Goal: Information Seeking & Learning: Check status

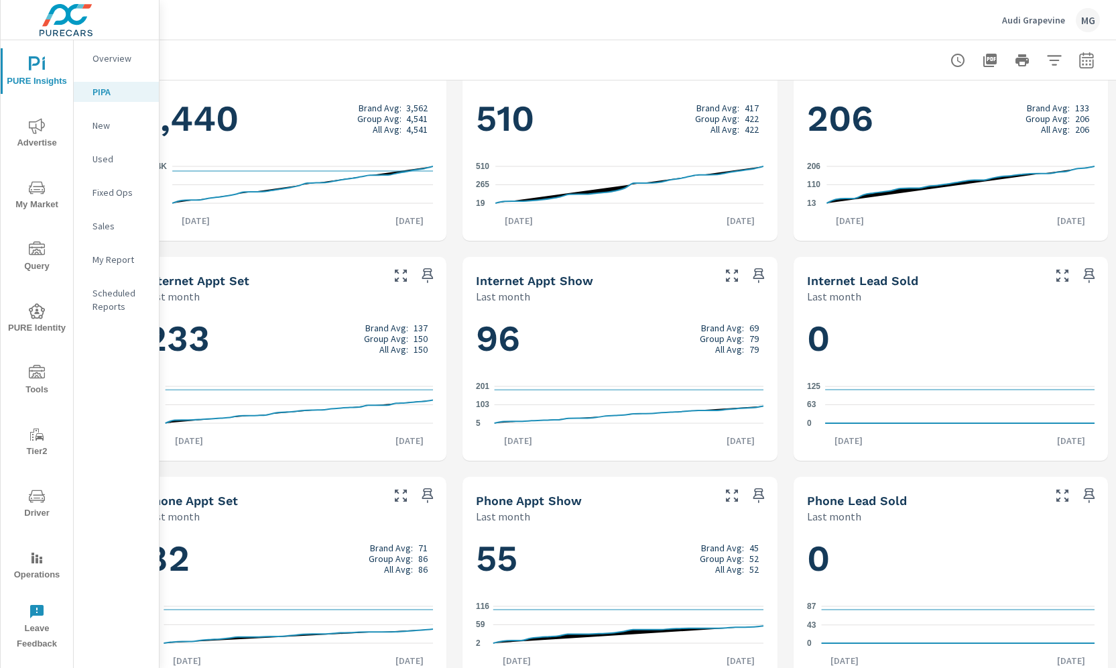
scroll to position [732, 36]
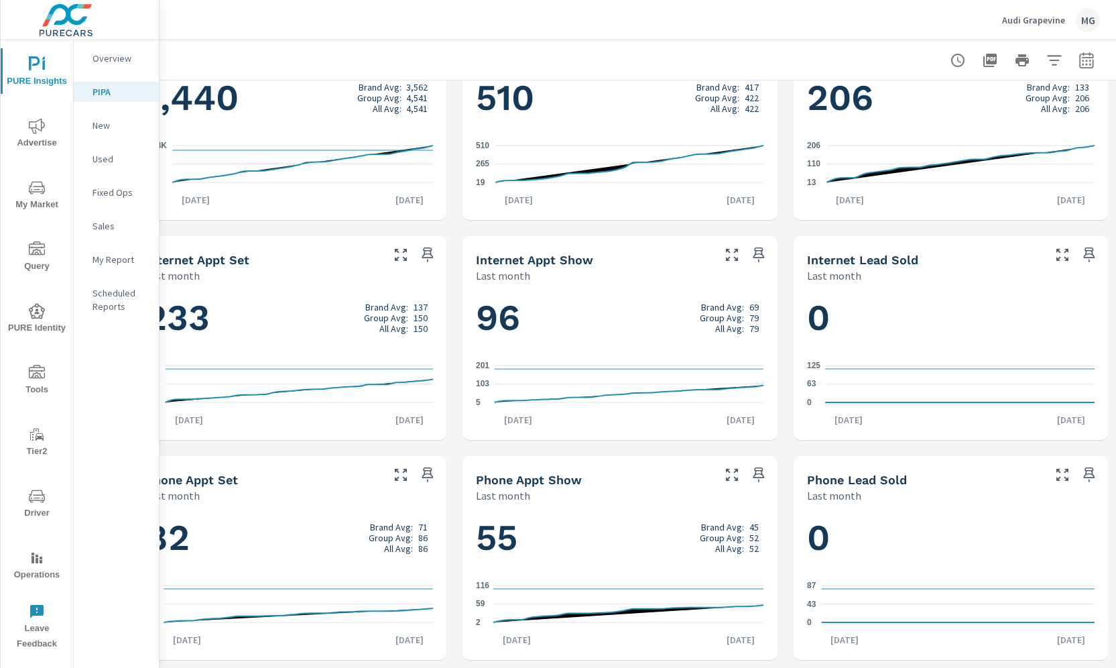
click at [30, 70] on icon "nav menu" at bounding box center [37, 64] width 16 height 16
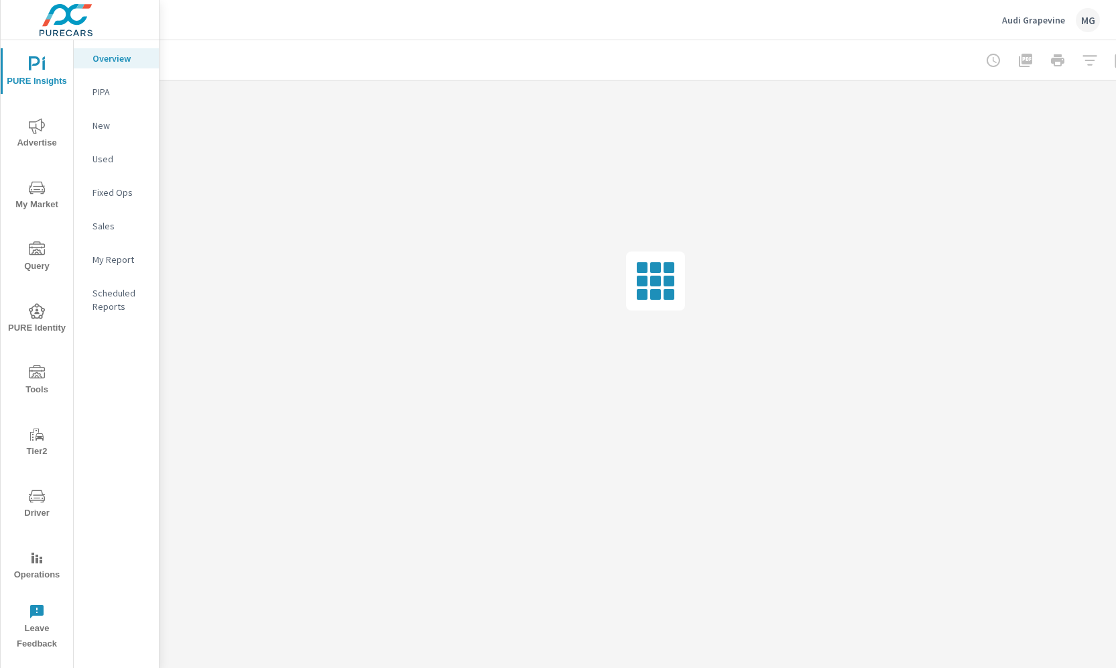
click at [37, 144] on span "Advertise" at bounding box center [37, 134] width 64 height 33
click at [133, 406] on p "Pacing Report" at bounding box center [121, 413] width 56 height 27
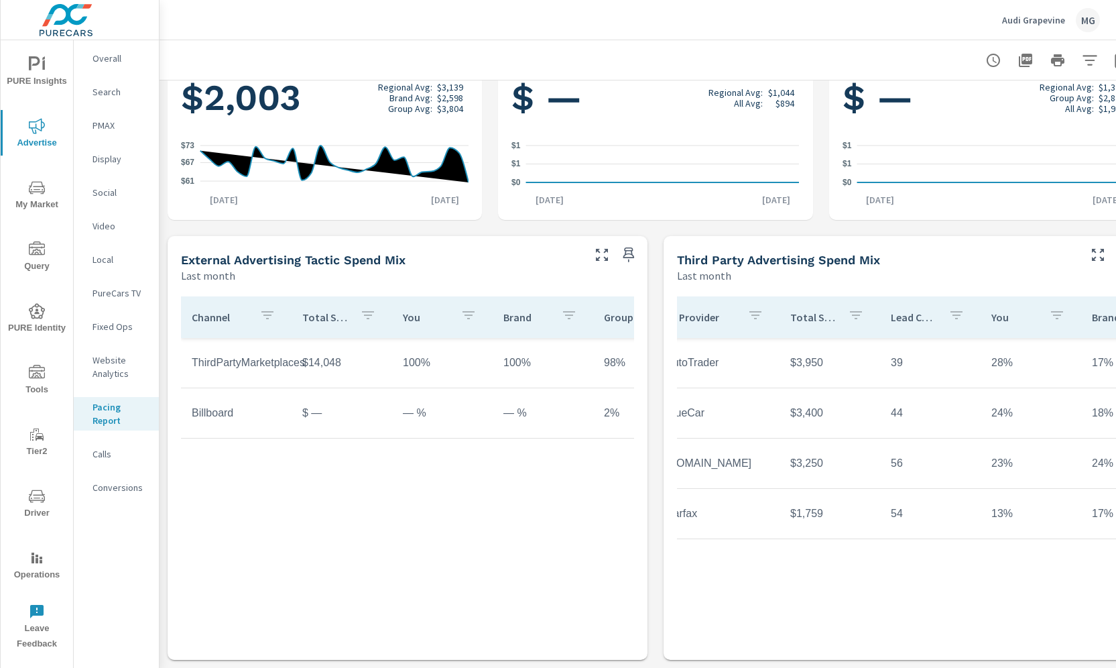
scroll to position [0, 169]
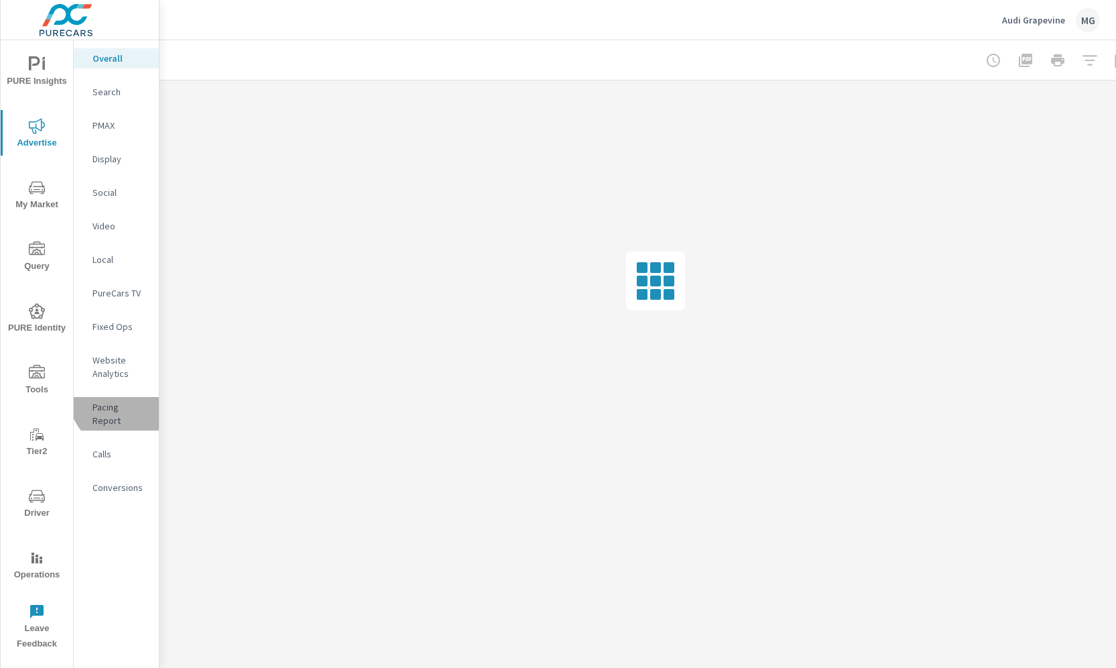
click at [119, 399] on div "Pacing Report" at bounding box center [116, 414] width 85 height 34
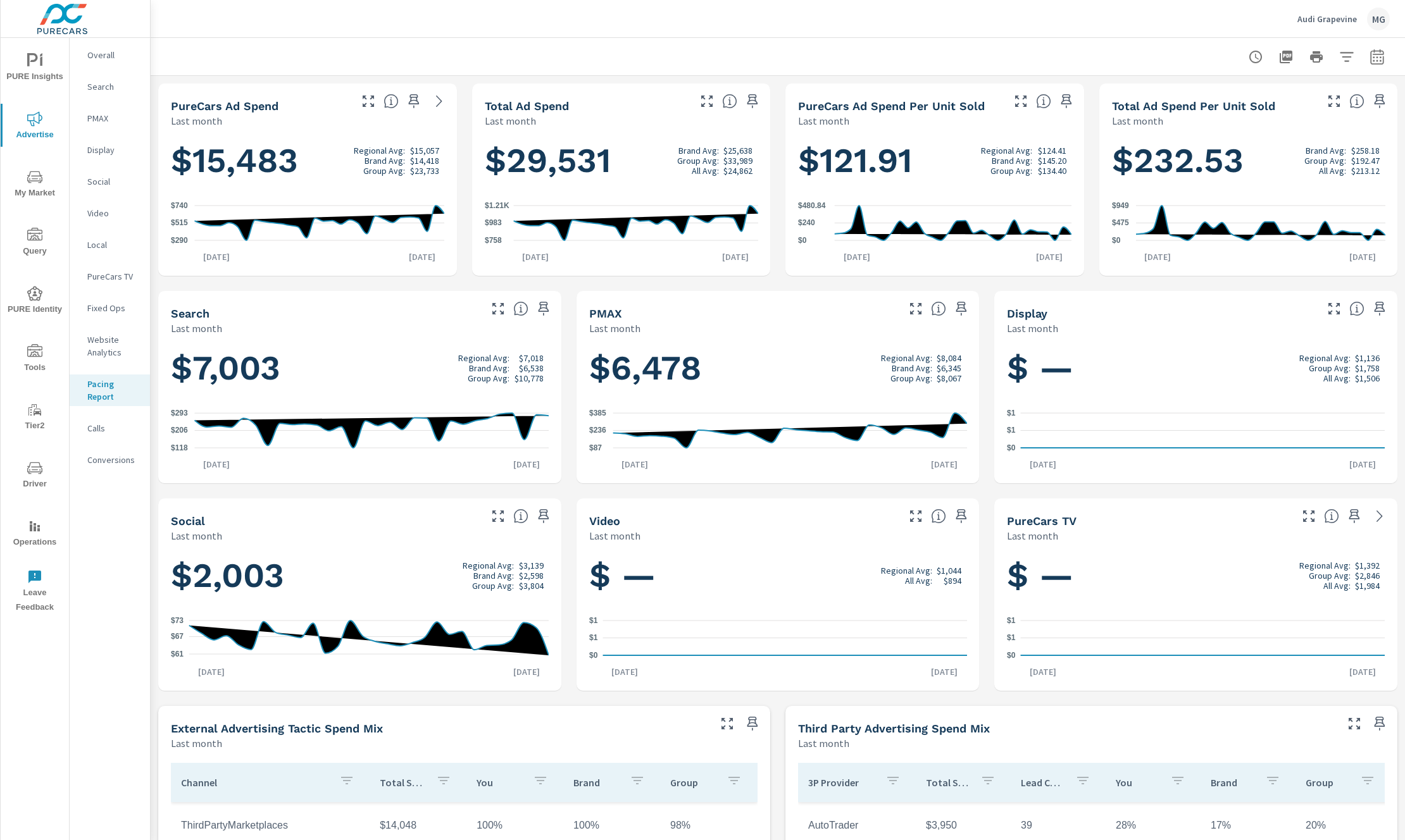
click at [32, 128] on span "Advertise" at bounding box center [35, 126] width 60 height 31
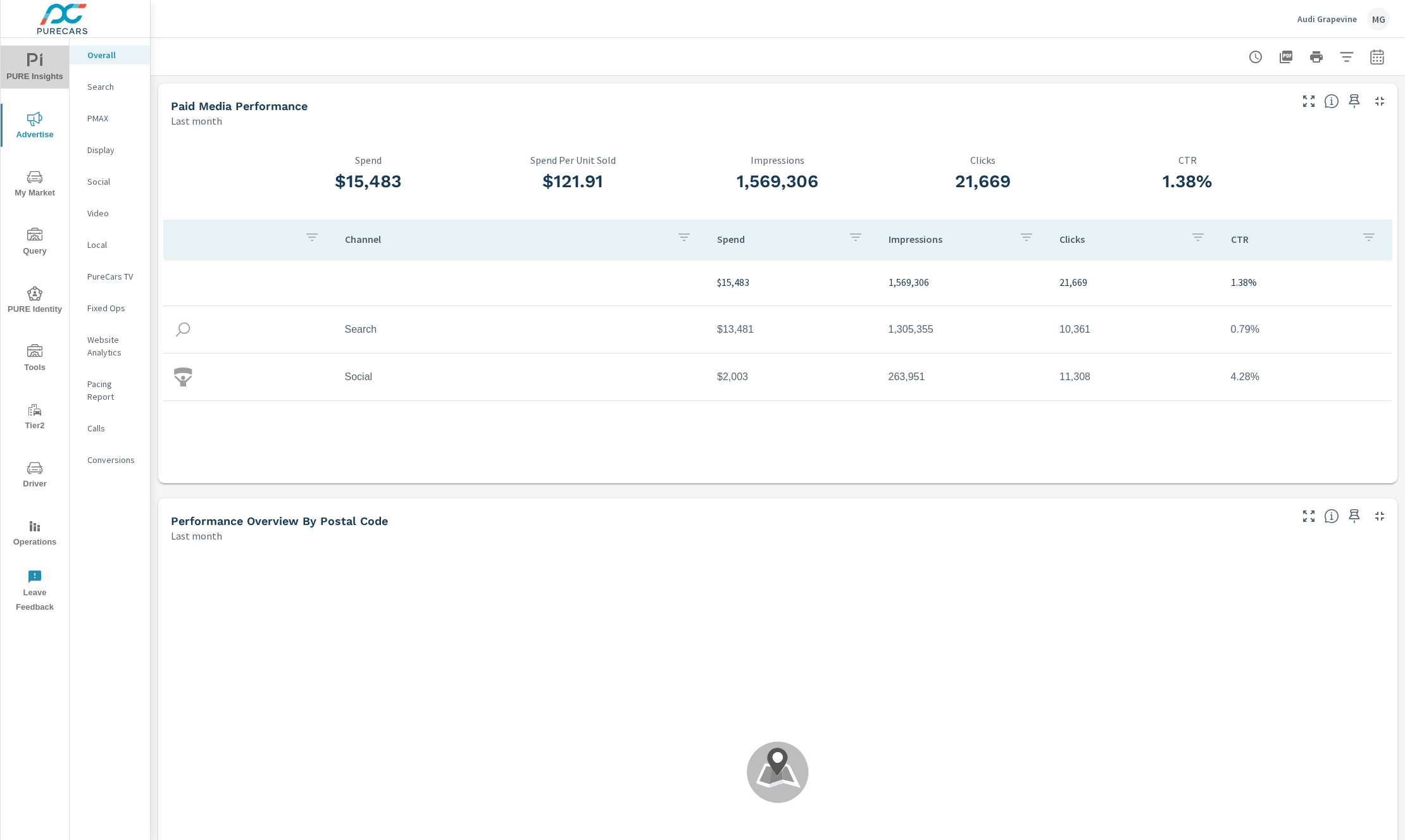
click at [36, 63] on icon "nav menu" at bounding box center [35, 60] width 15 height 15
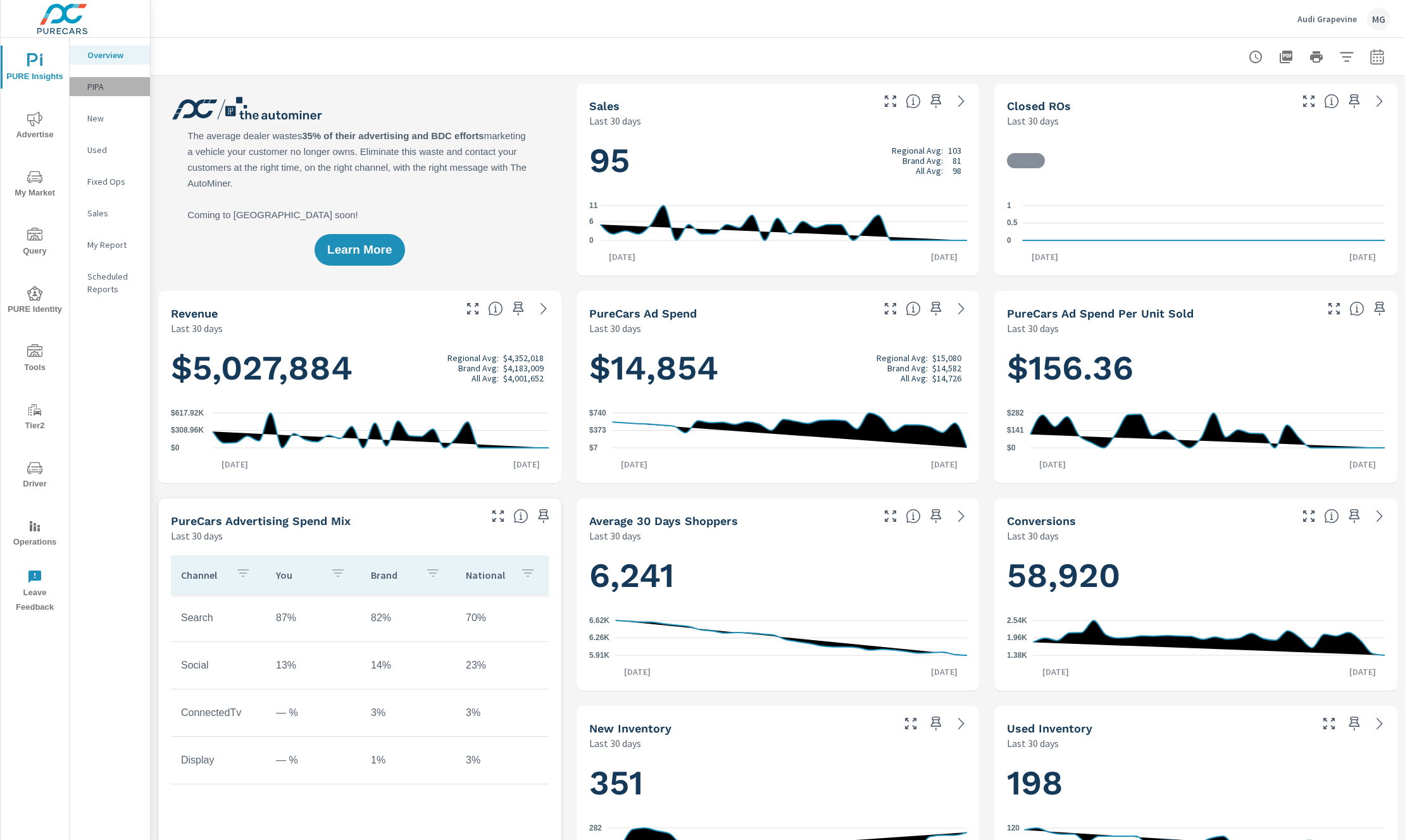
click at [100, 92] on p "PIPA" at bounding box center [114, 86] width 53 height 12
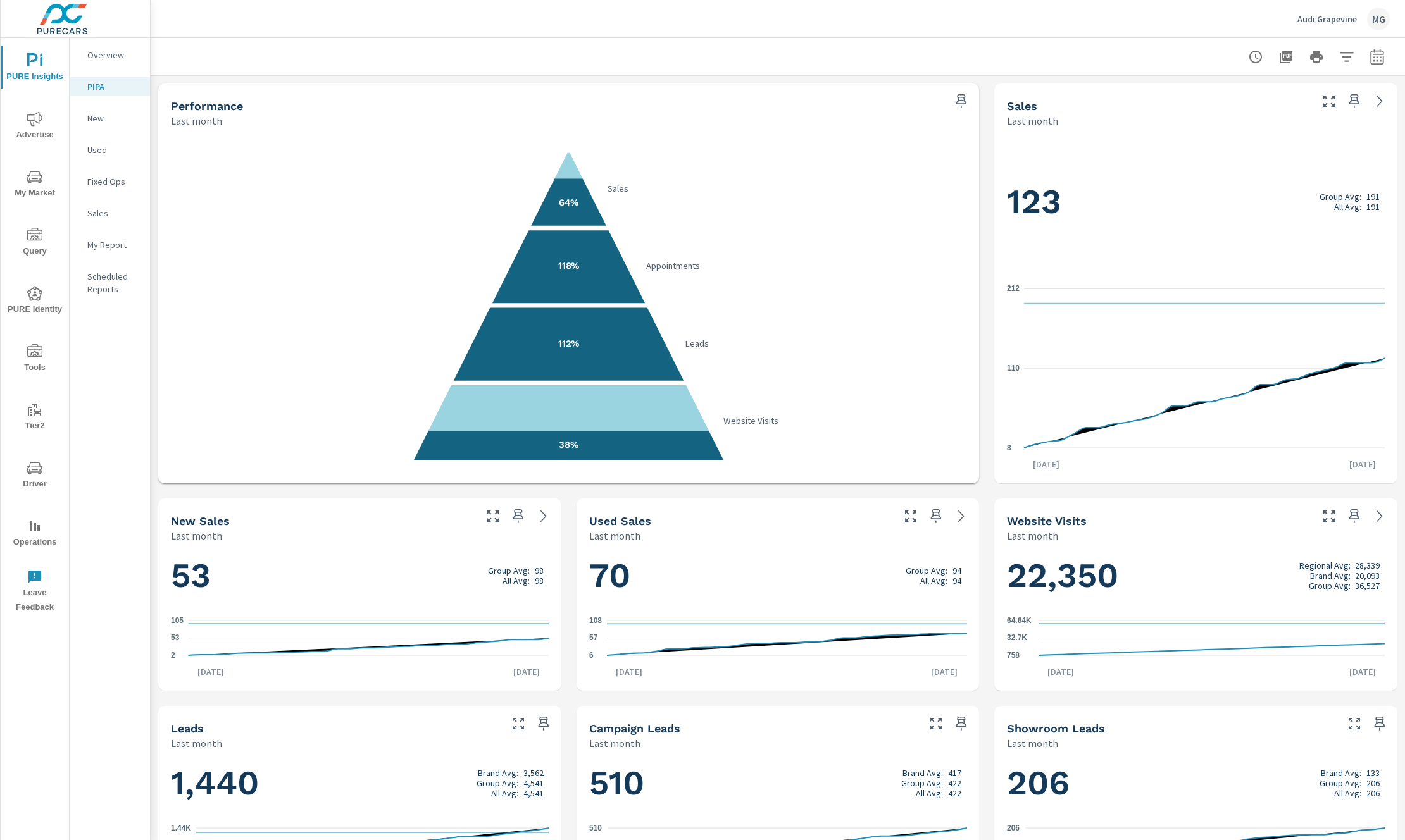
scroll to position [481, 0]
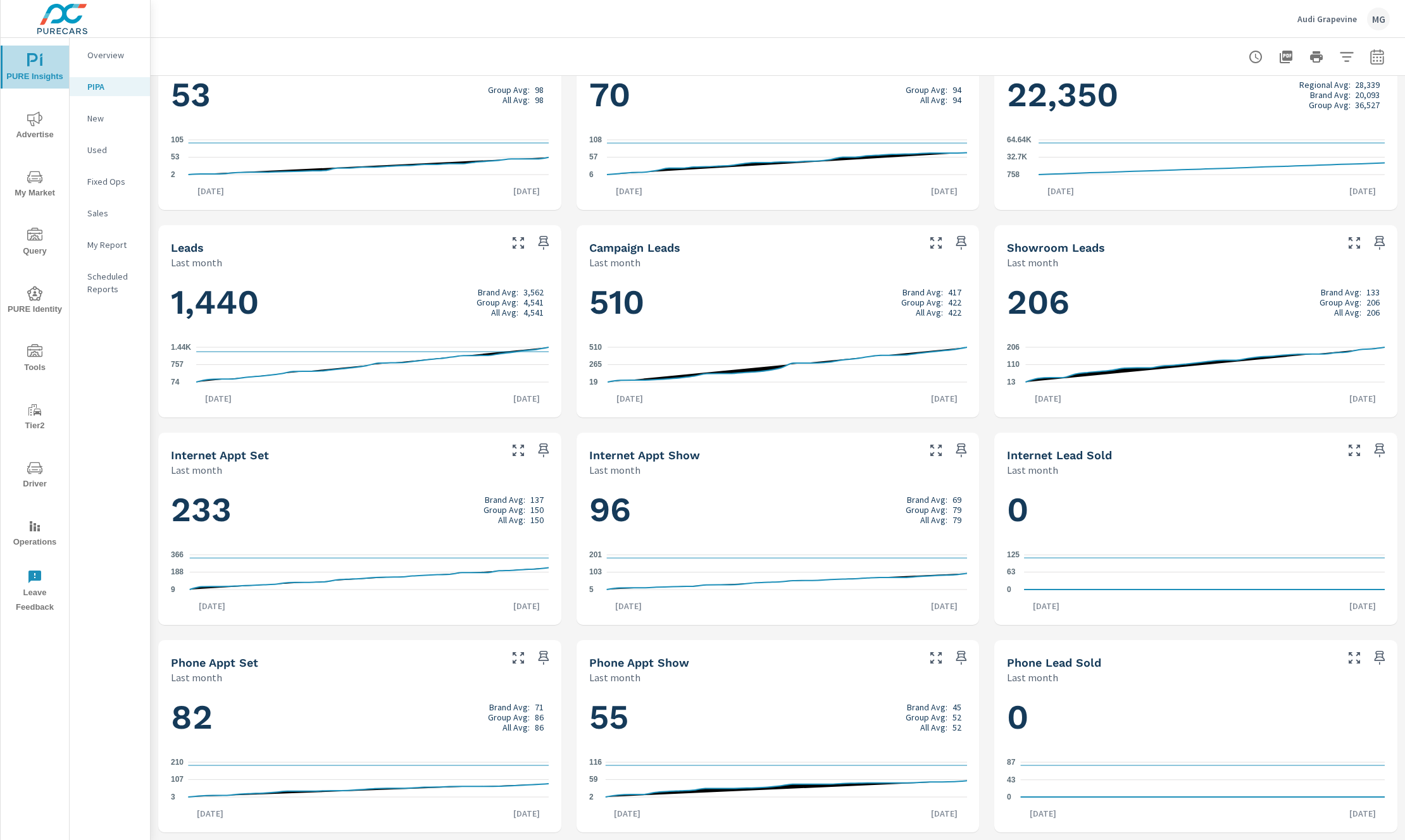
click at [36, 85] on button "PURE Insights" at bounding box center [35, 67] width 68 height 43
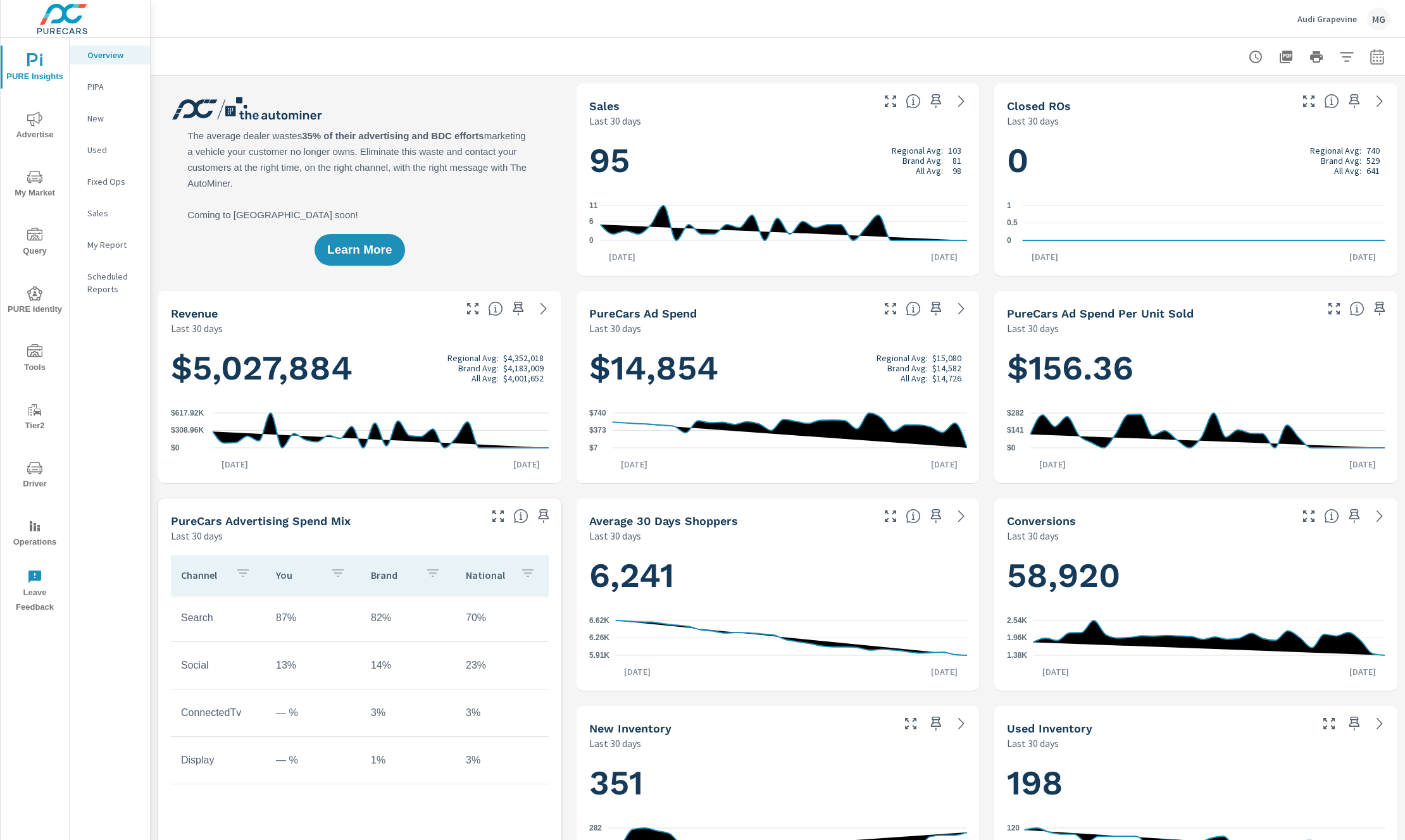
click at [50, 129] on span "Advertise" at bounding box center [35, 126] width 60 height 31
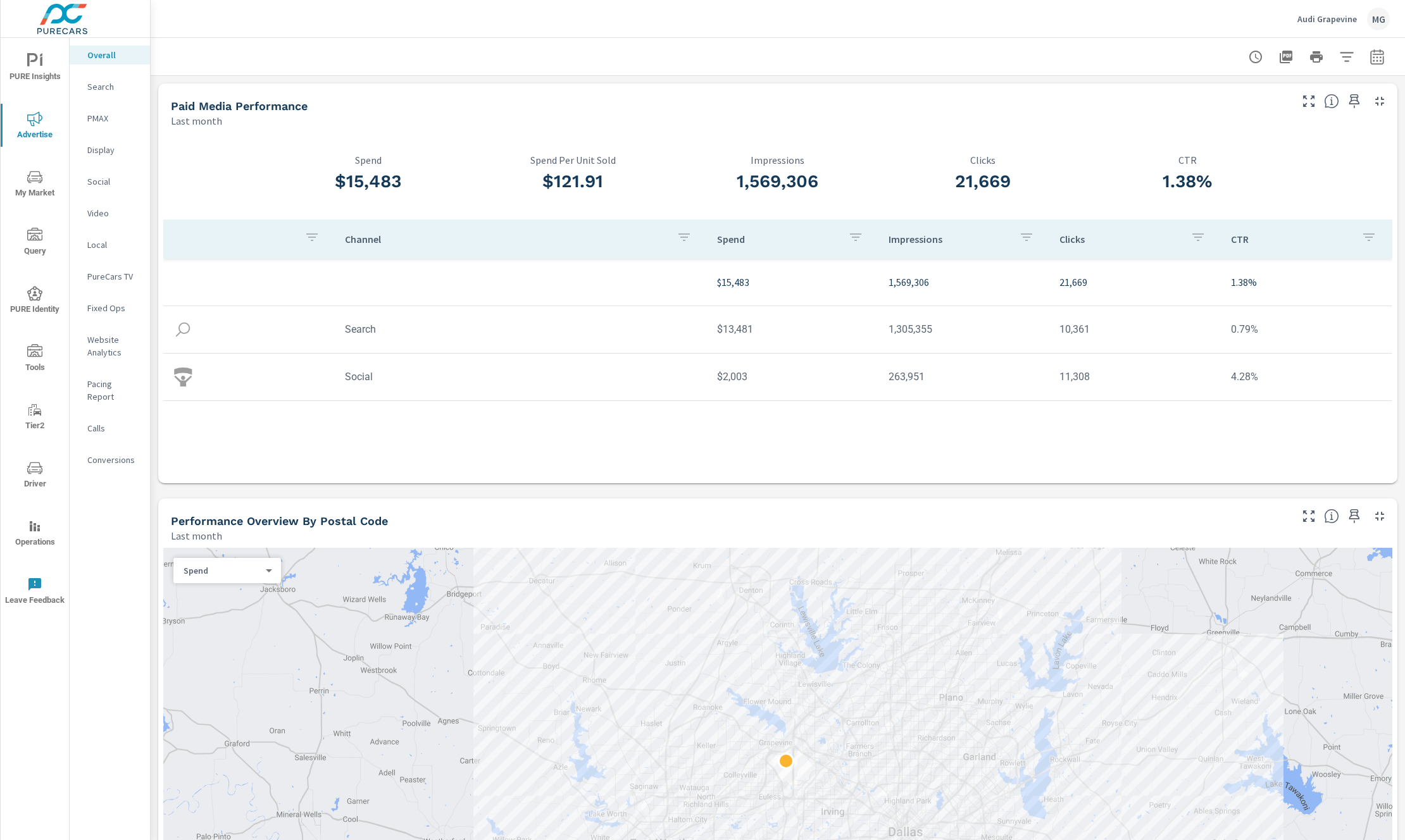
click at [118, 393] on div "Pacing Report" at bounding box center [110, 391] width 80 height 32
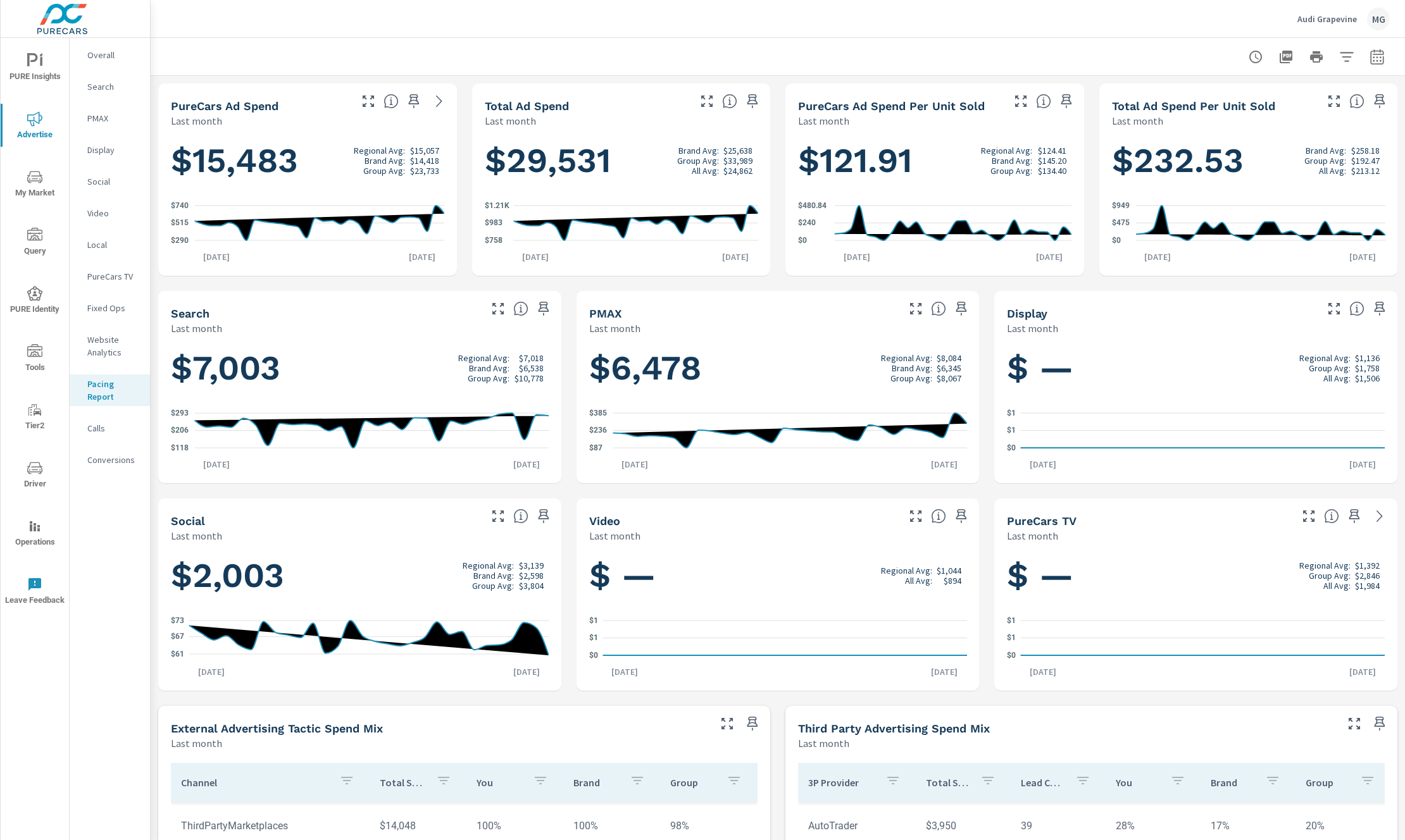
click at [42, 80] on span "PURE Insights" at bounding box center [35, 68] width 60 height 31
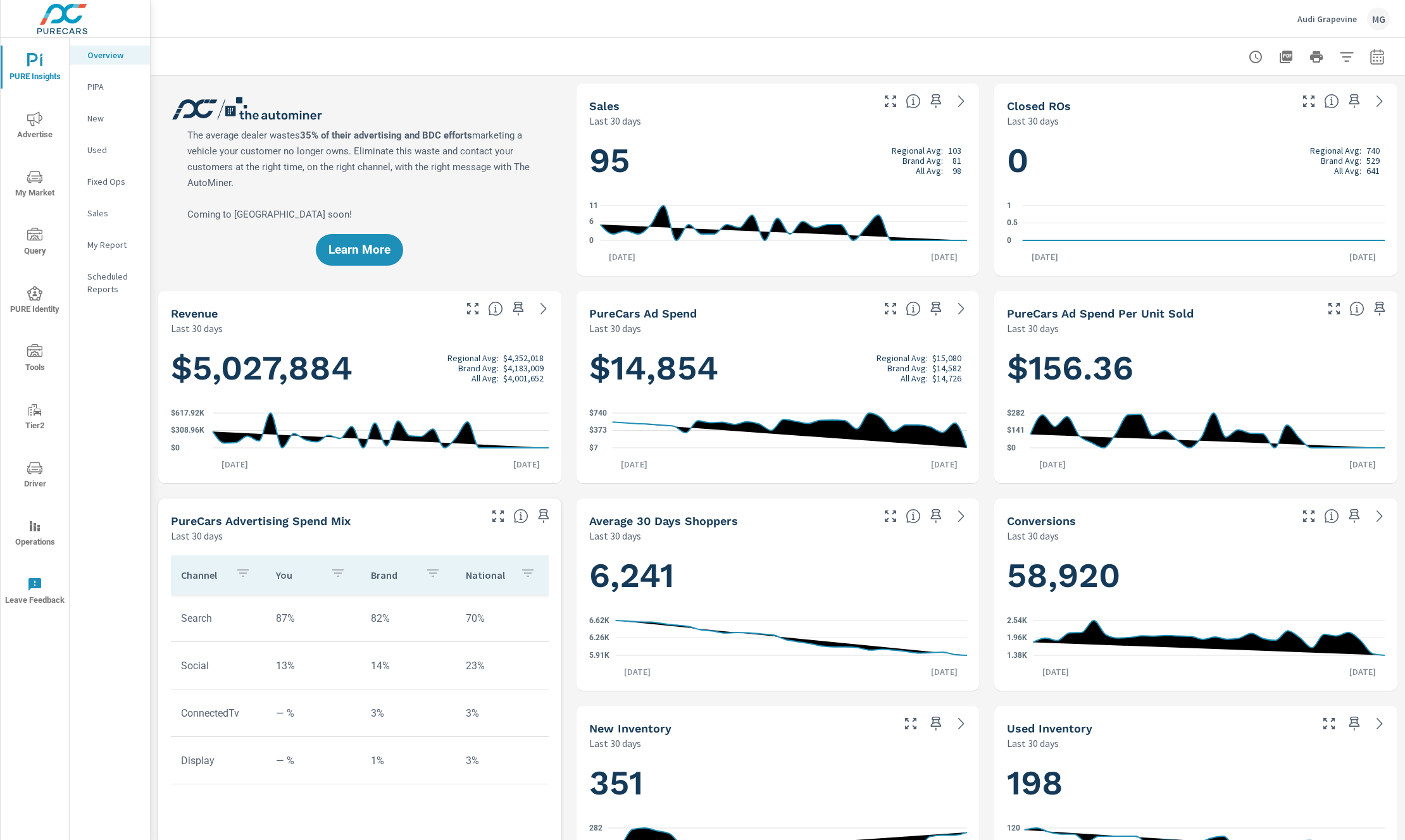
click at [101, 81] on p "PIPA" at bounding box center [114, 86] width 53 height 12
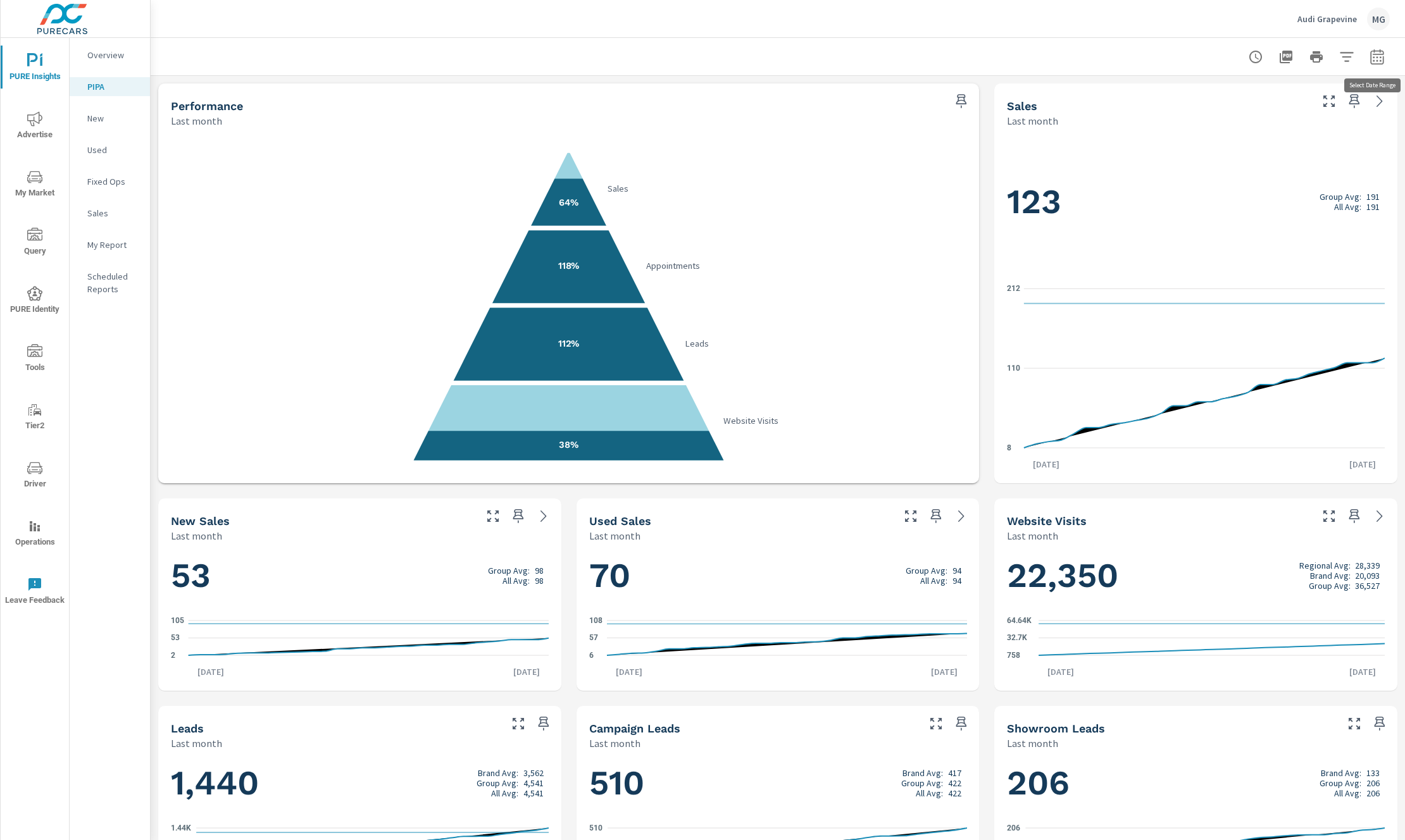
click at [1054, 64] on icon "button" at bounding box center [1378, 57] width 13 height 15
select select "Last month"
click at [1054, 47] on div at bounding box center [778, 57] width 1225 height 38
